Goal: Communication & Community: Participate in discussion

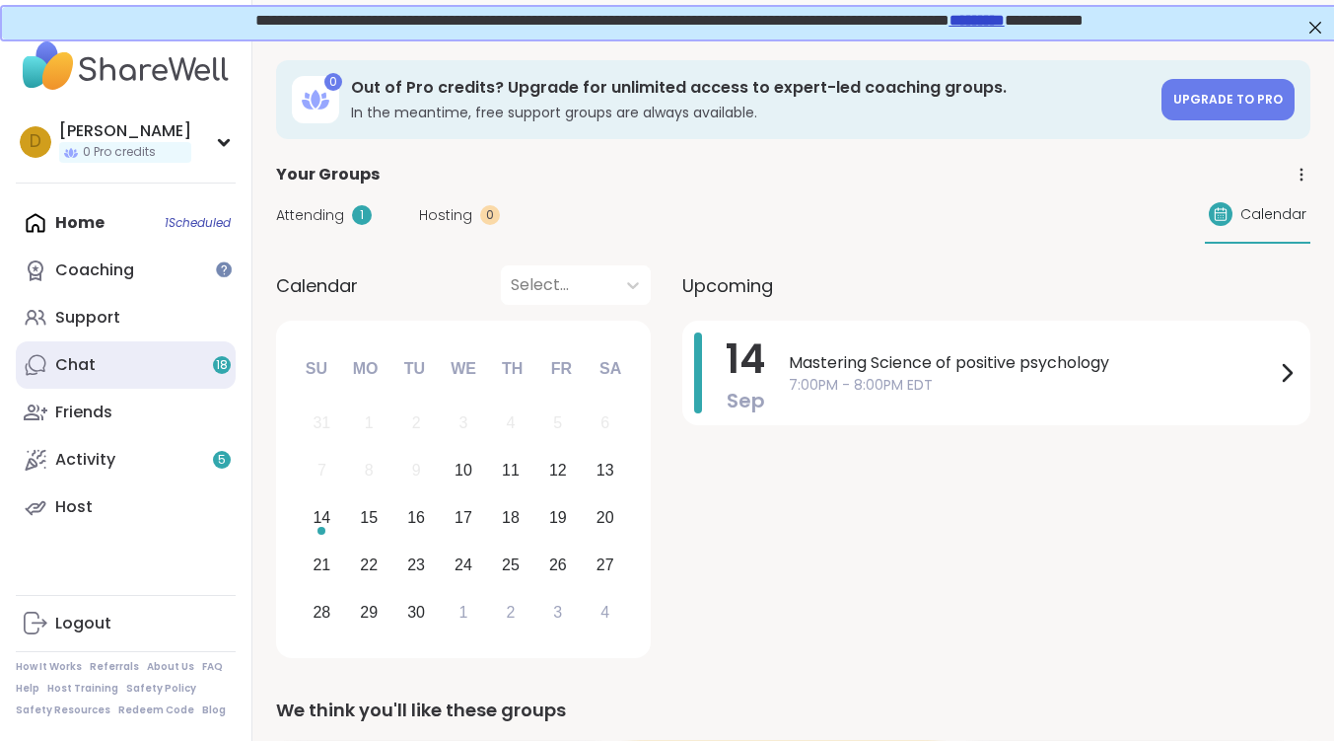
click at [110, 354] on link "Chat 18" at bounding box center [126, 364] width 220 height 47
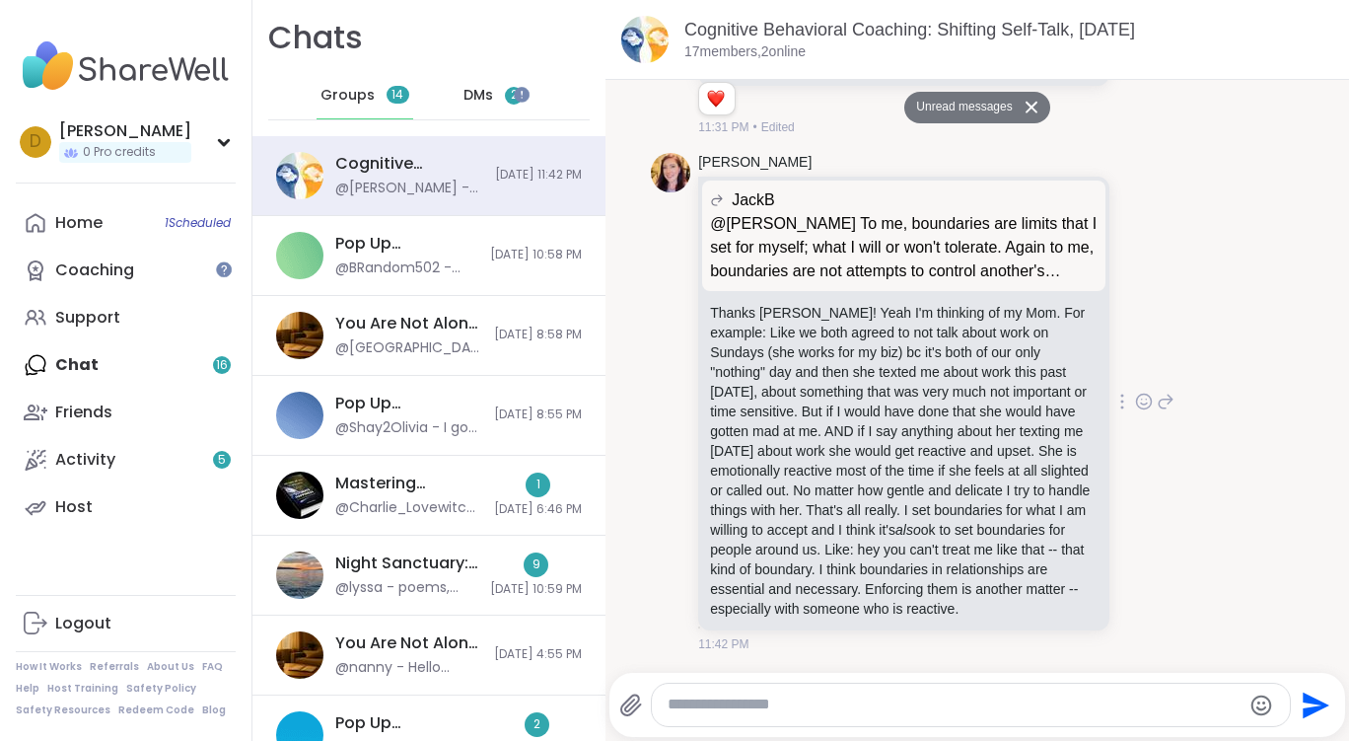
scroll to position [13857, 0]
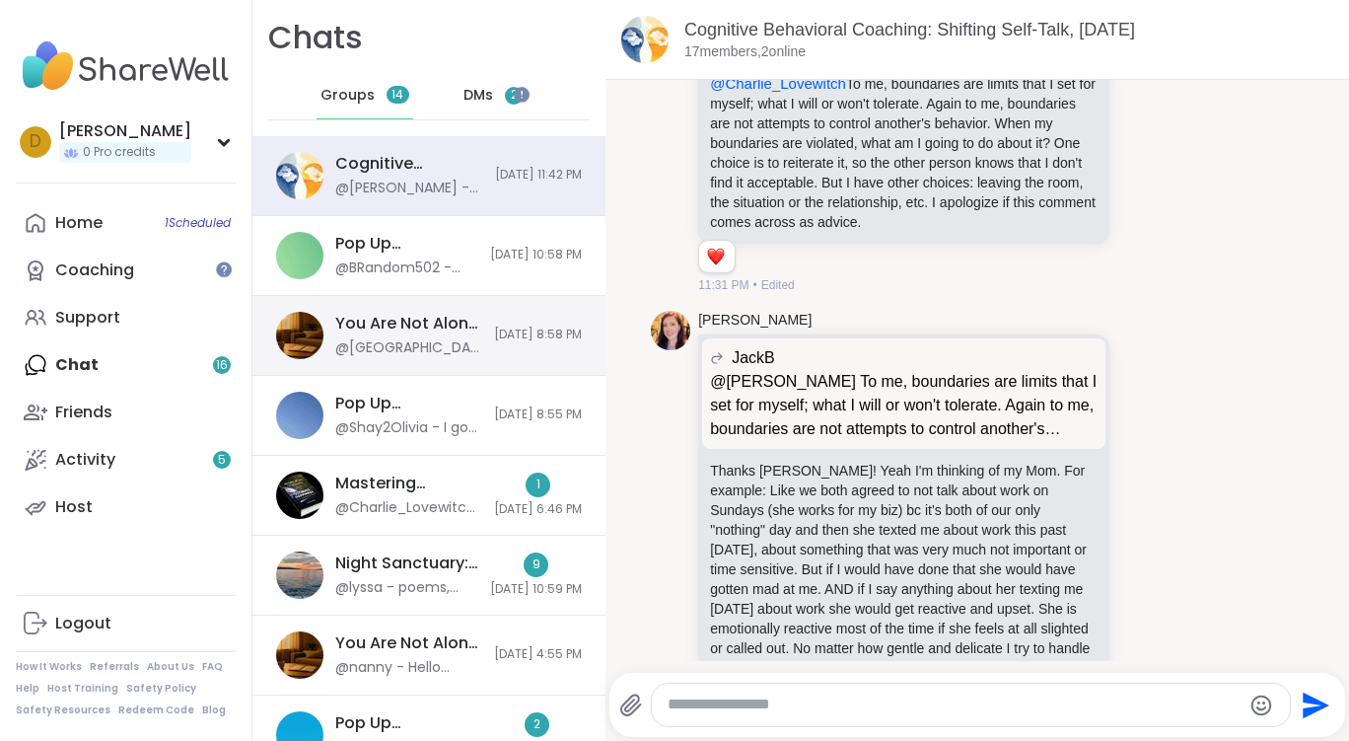
click at [360, 318] on div "You Are Not Alone With This, [DATE]" at bounding box center [408, 324] width 147 height 22
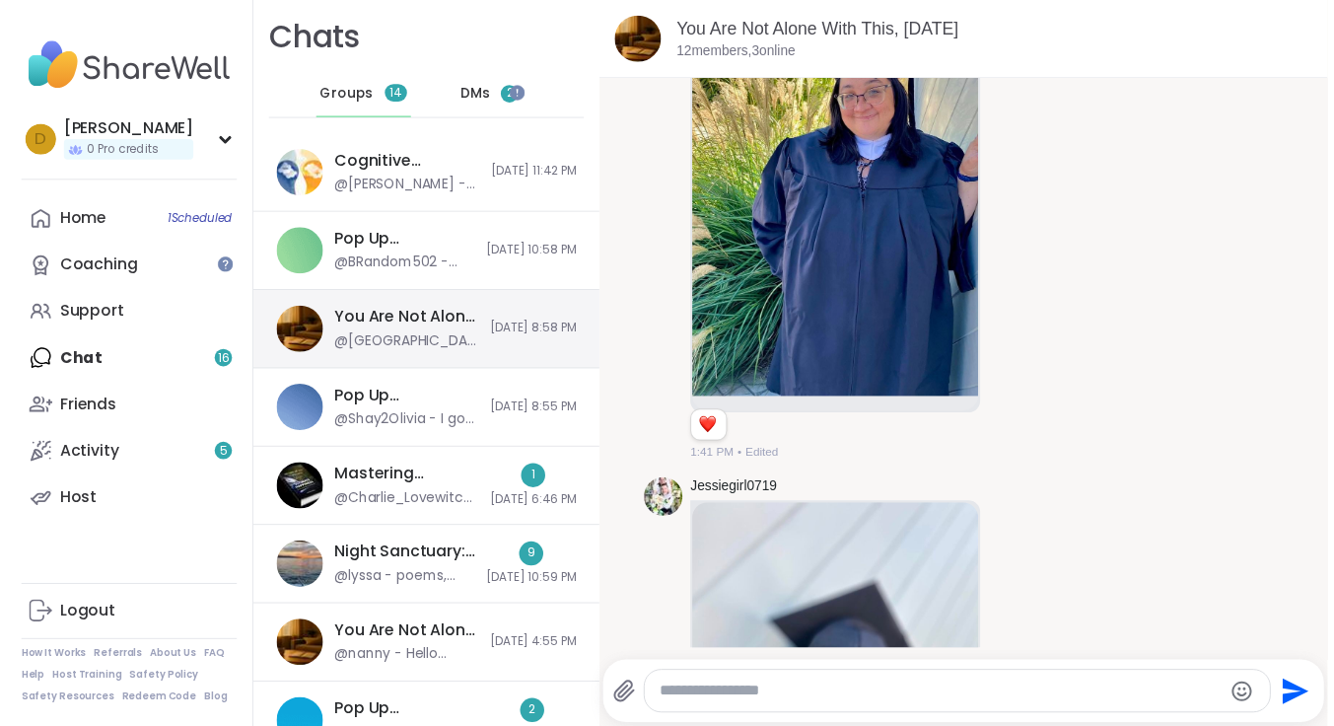
scroll to position [20550, 0]
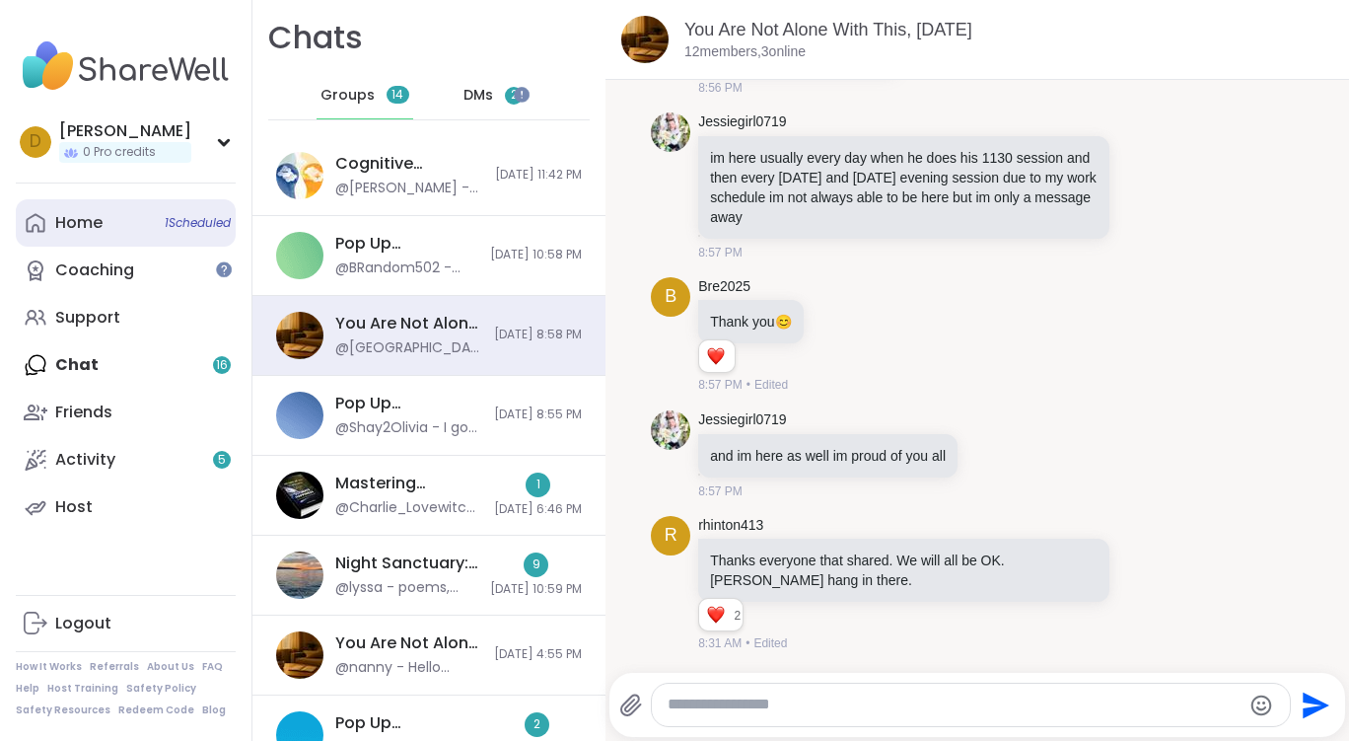
drag, startPoint x: 121, startPoint y: 228, endPoint x: 98, endPoint y: 233, distance: 24.2
click at [121, 228] on link "Home 1 Scheduled" at bounding box center [126, 222] width 220 height 47
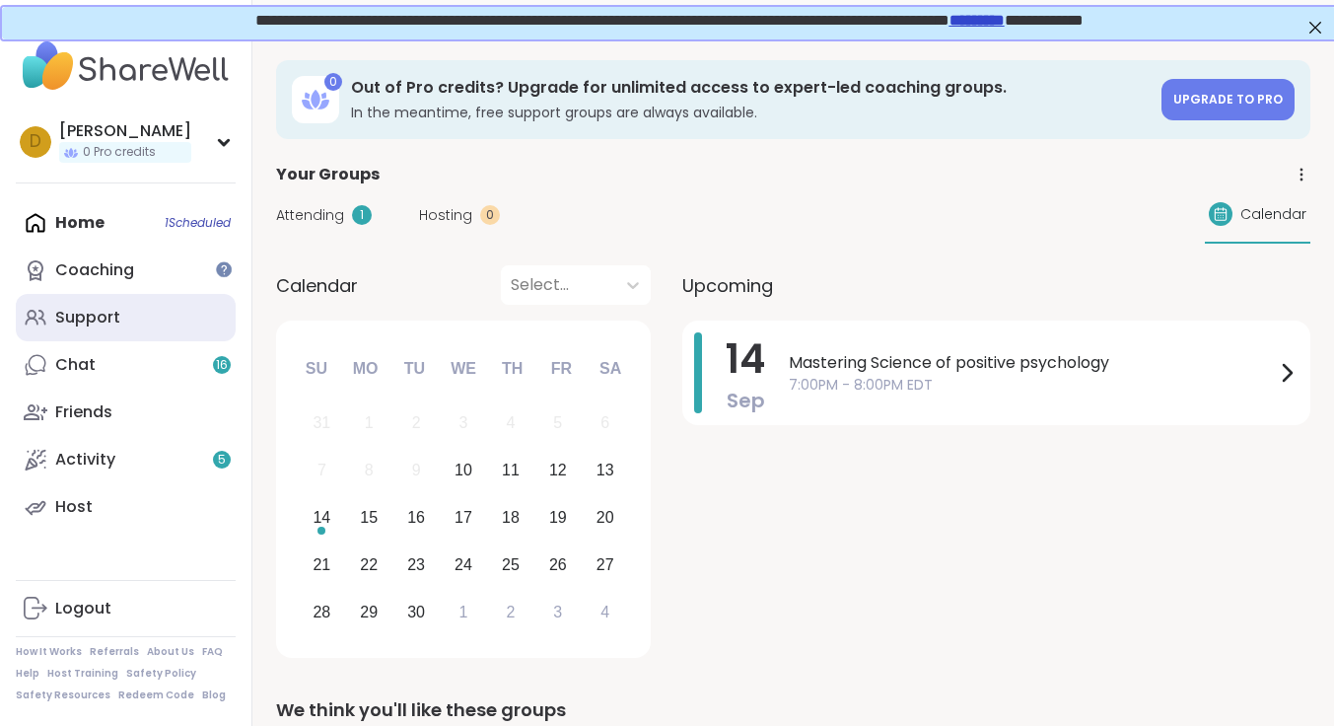
click at [94, 318] on div "Support" at bounding box center [87, 318] width 65 height 22
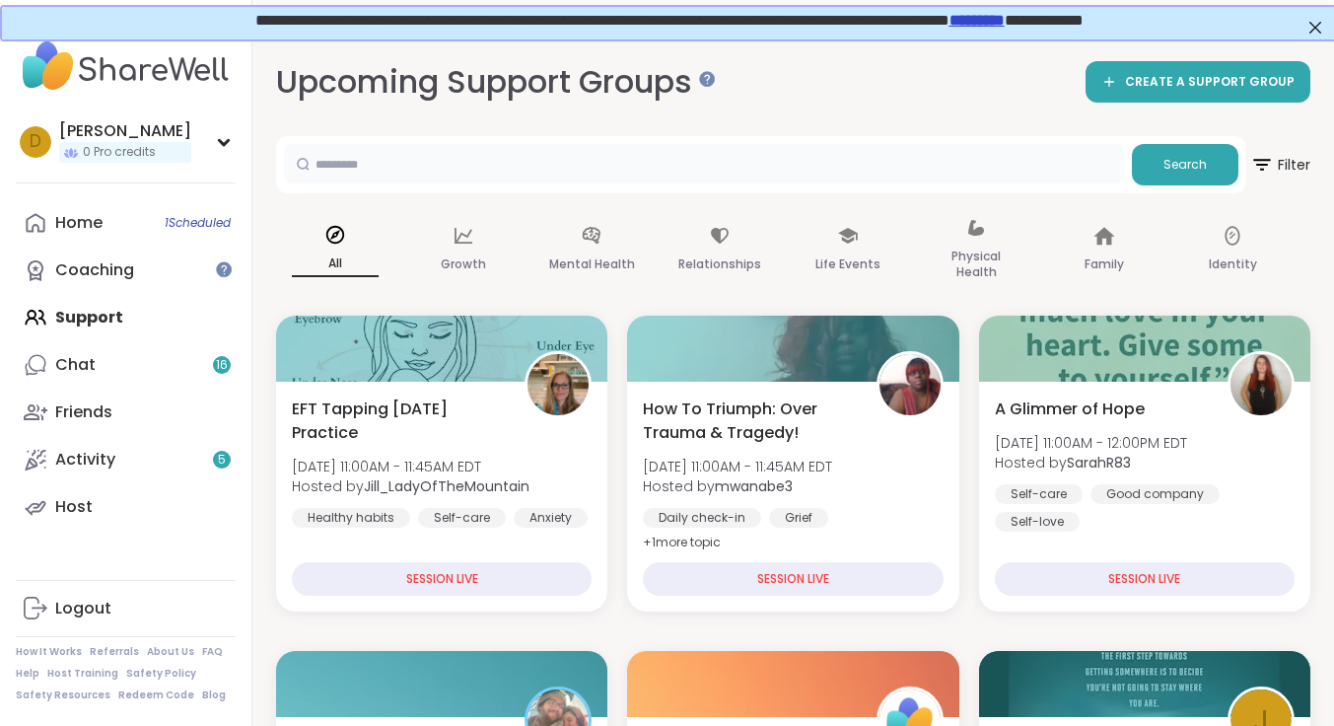
click at [596, 160] on input "text" at bounding box center [704, 163] width 840 height 39
type input "**********"
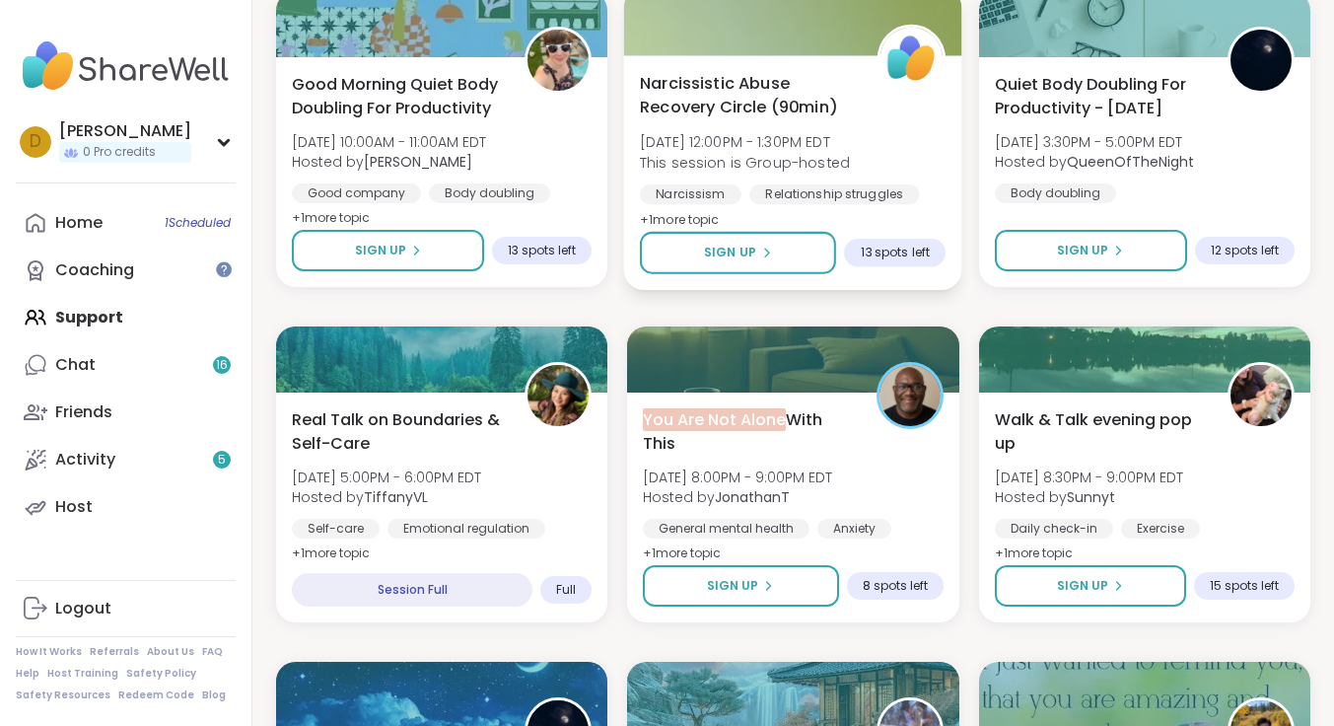
scroll to position [1677, 0]
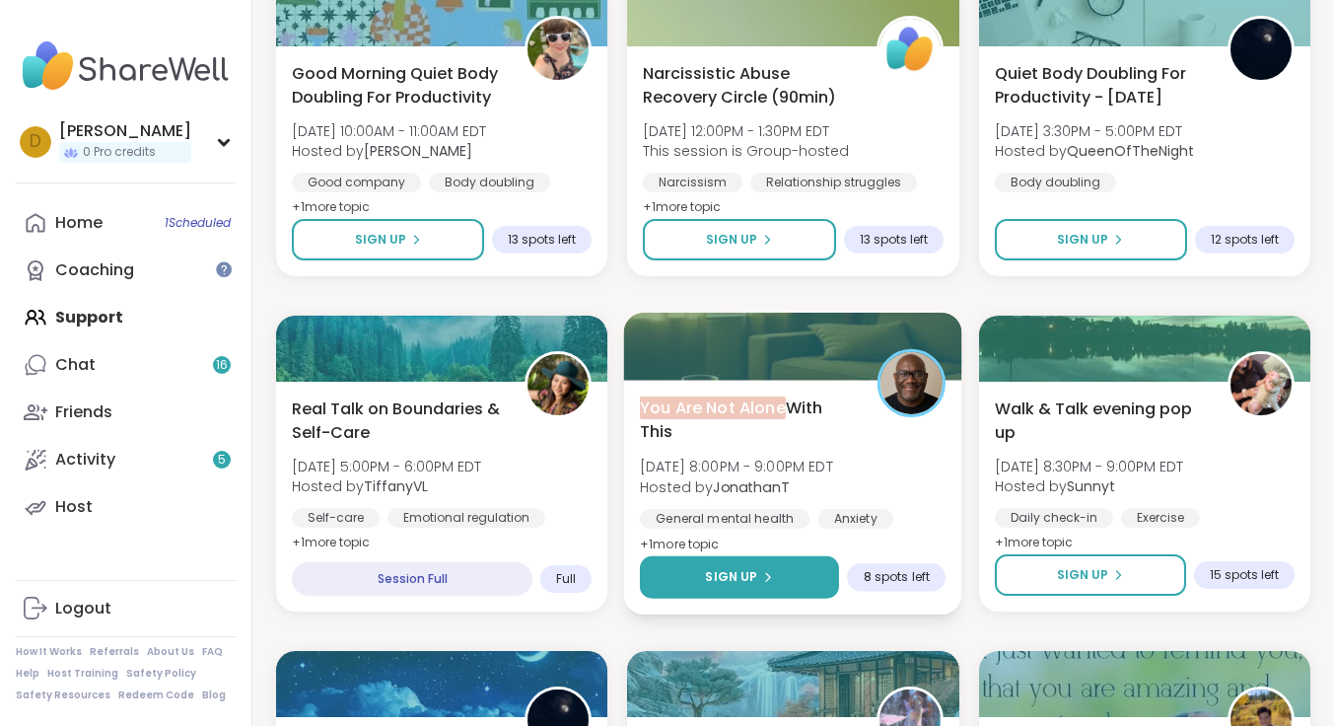
click at [814, 579] on button "Sign Up" at bounding box center [739, 577] width 199 height 42
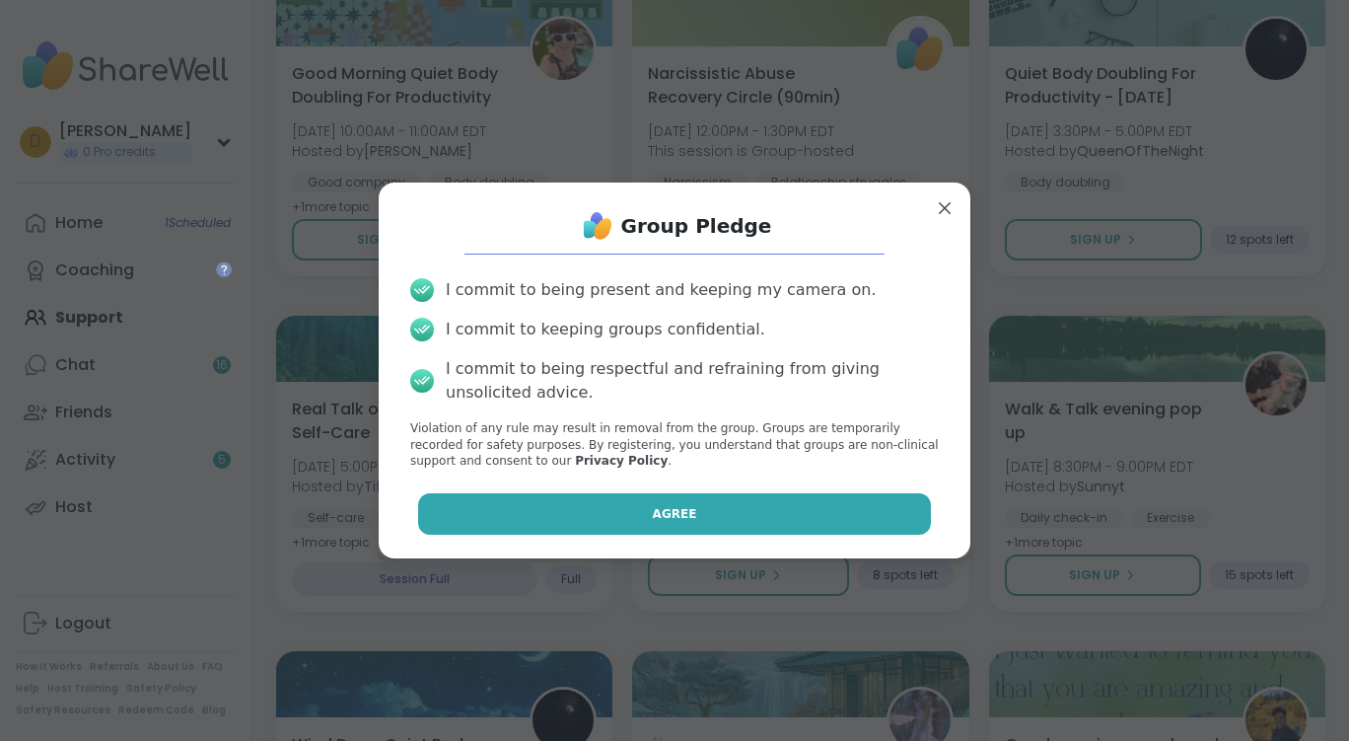
click at [742, 511] on button "Agree" at bounding box center [675, 513] width 514 height 41
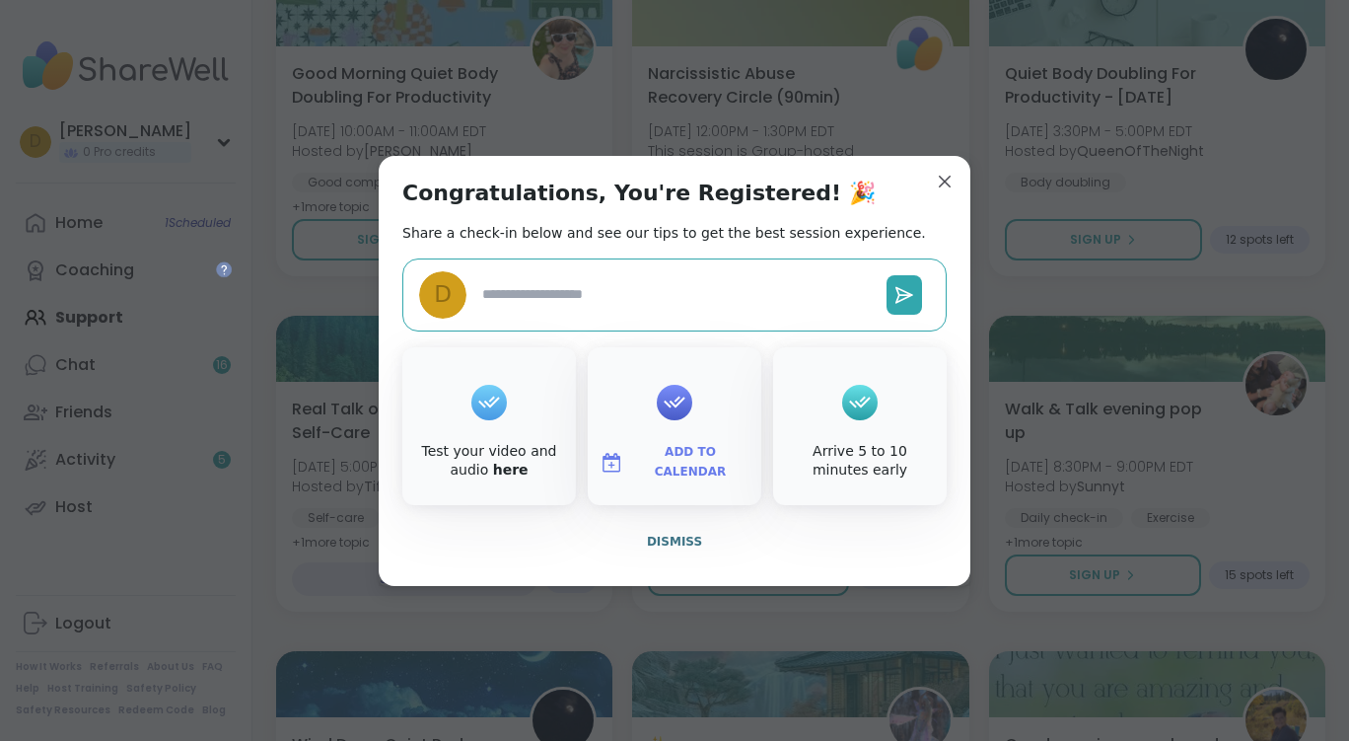
type textarea "*"
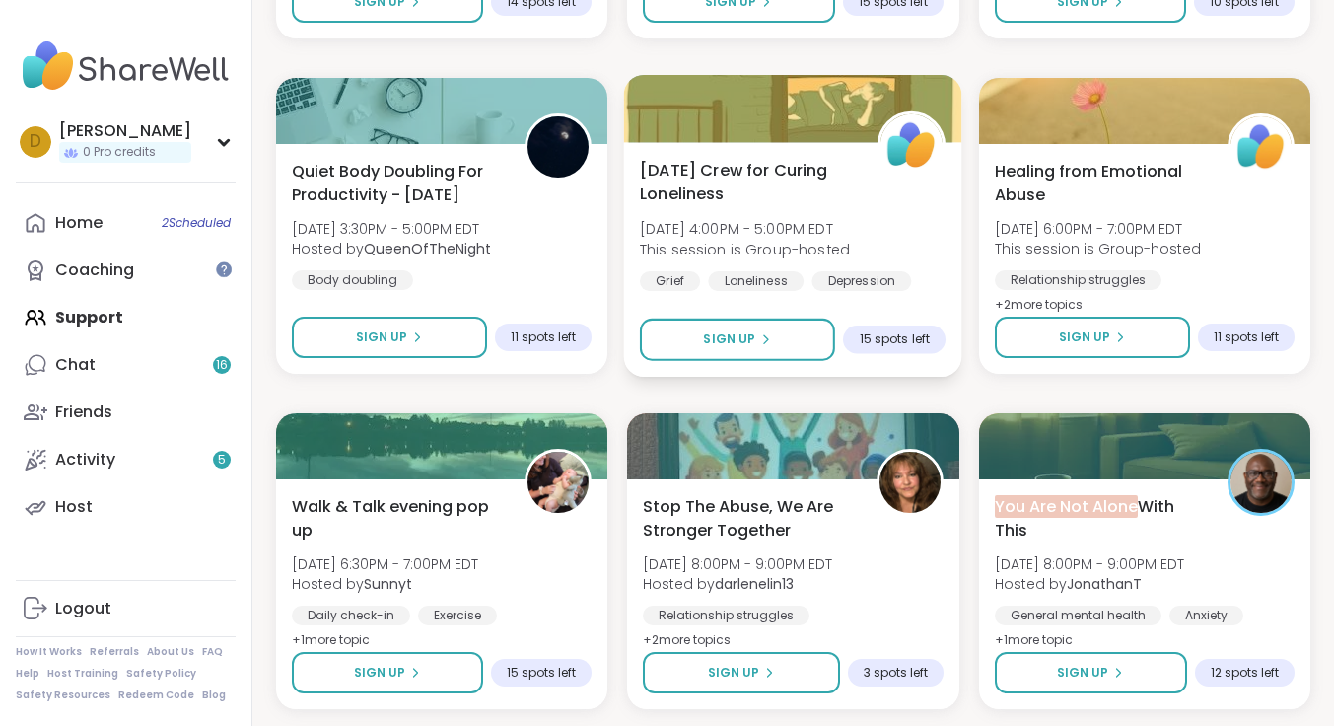
scroll to position [2959, 0]
